Goal: Understand site structure: Understand site structure

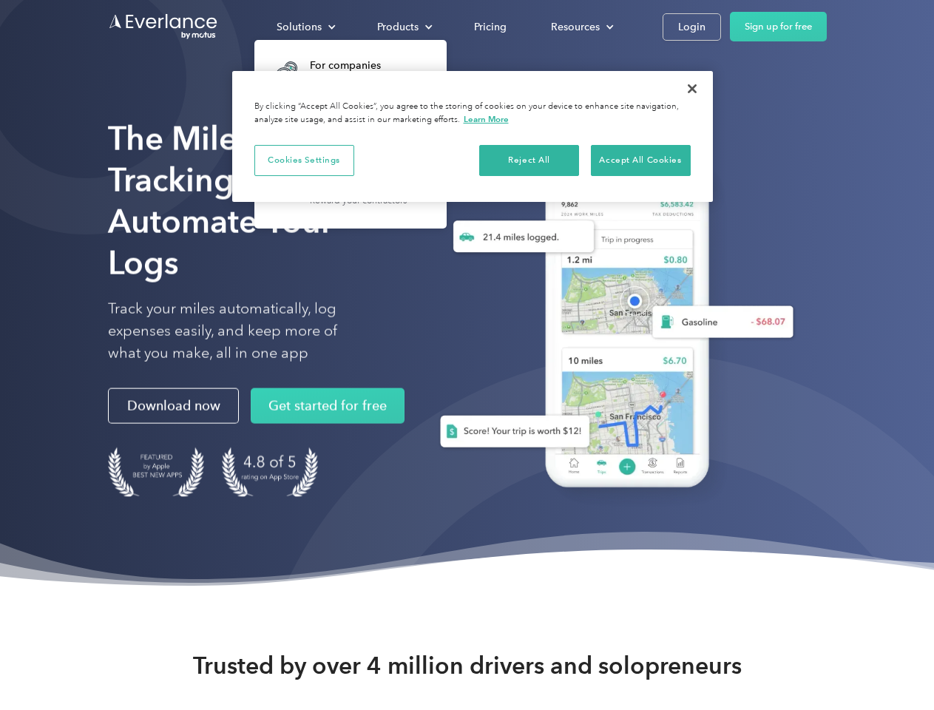
click at [305, 27] on div "Solutions" at bounding box center [298, 27] width 45 height 18
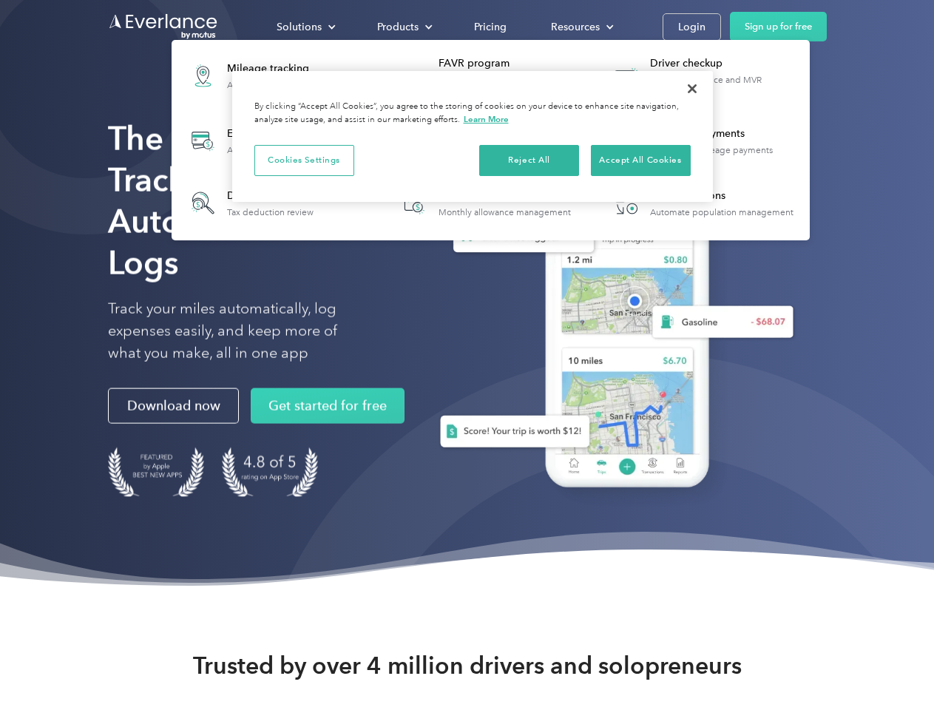
click at [403, 27] on div "Products" at bounding box center [397, 27] width 41 height 18
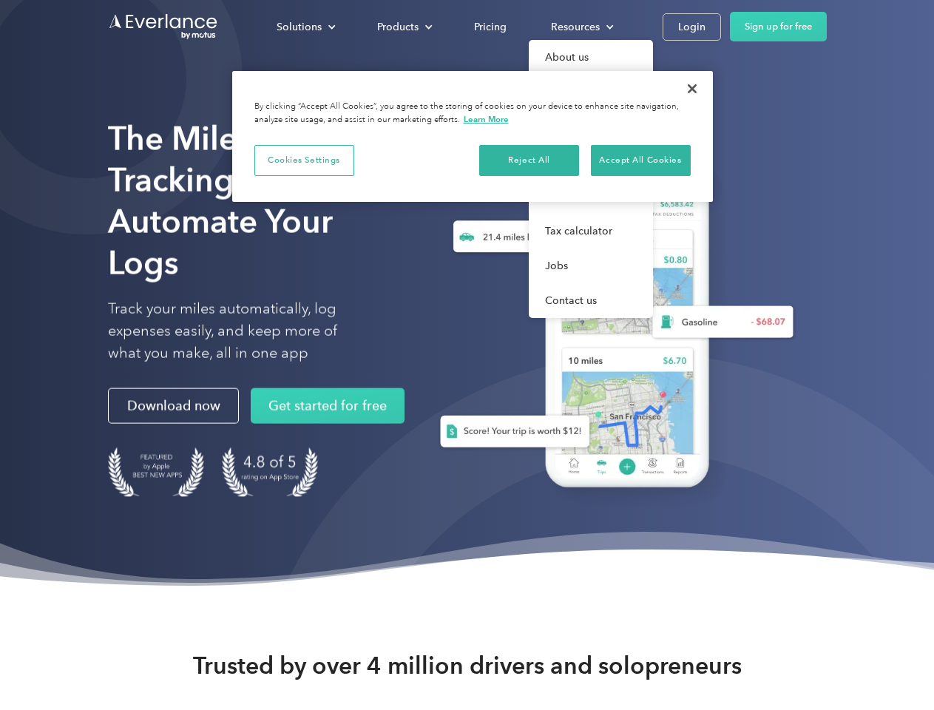
click at [580, 27] on div "Resources" at bounding box center [575, 27] width 49 height 18
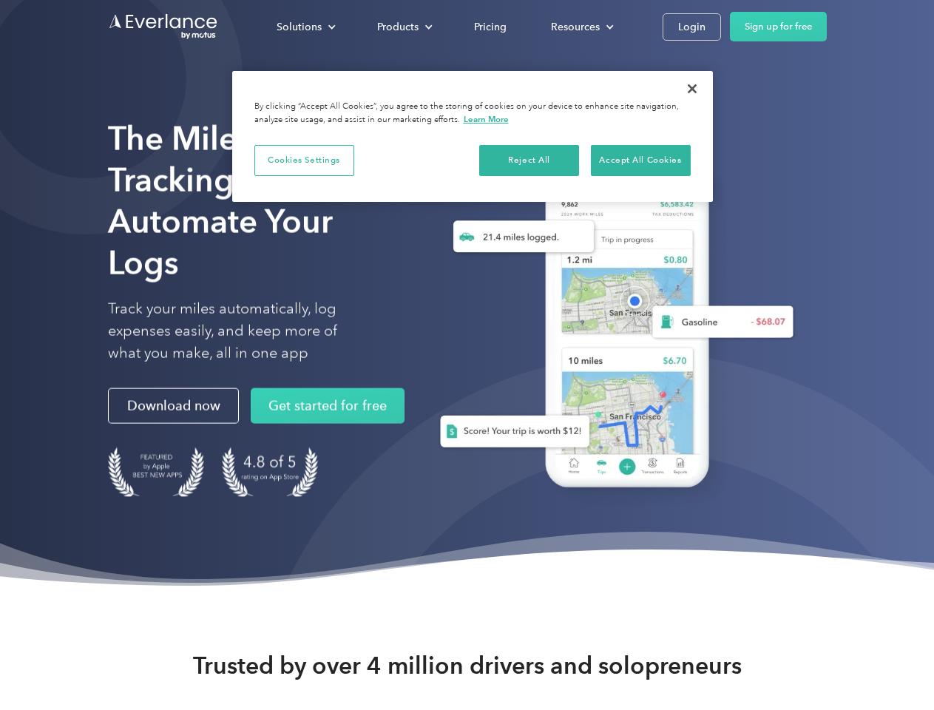
click at [304, 160] on button "Cookies Settings" at bounding box center [304, 160] width 100 height 31
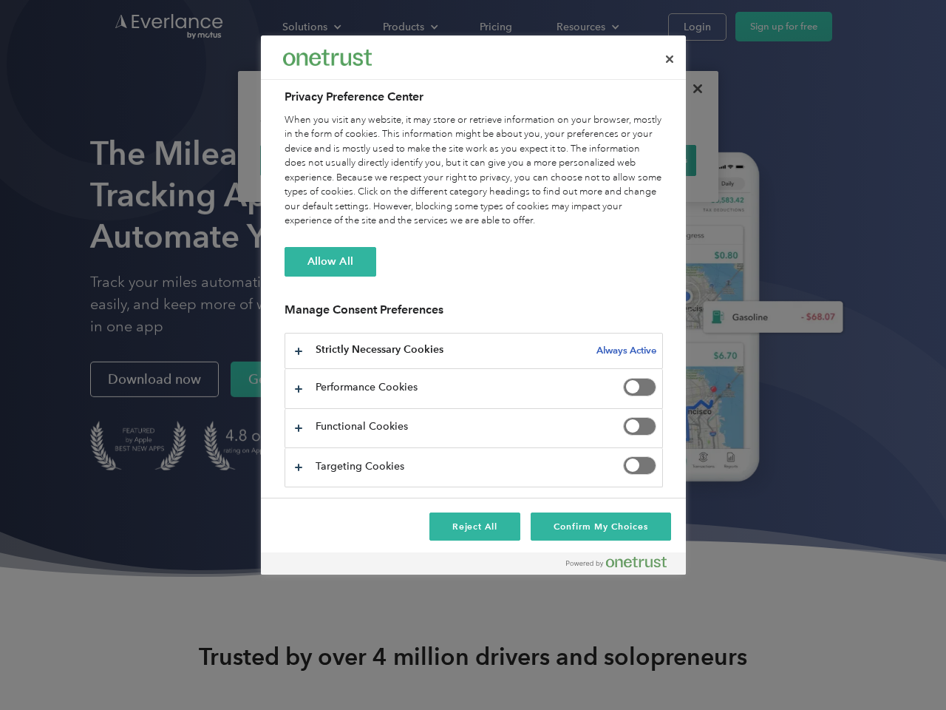
click at [529, 160] on div "When you visit any website, it may store or retrieve information on your browse…" at bounding box center [474, 170] width 378 height 115
click at [640, 160] on div "When you visit any website, it may store or retrieve information on your browse…" at bounding box center [474, 170] width 378 height 115
click at [692, 89] on div at bounding box center [473, 355] width 946 height 710
